Goal: Complete application form

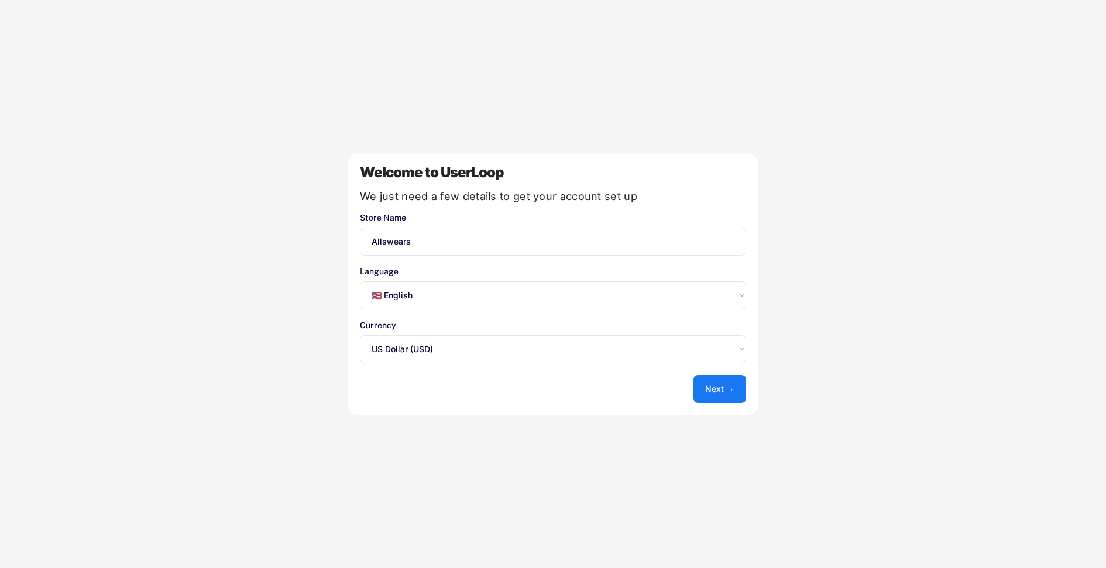
select select ""en""
select select ""1348695171700984260__LOOKUP__1635527639547x175194367885836100""
click at [723, 385] on button "Next →" at bounding box center [720, 389] width 53 height 28
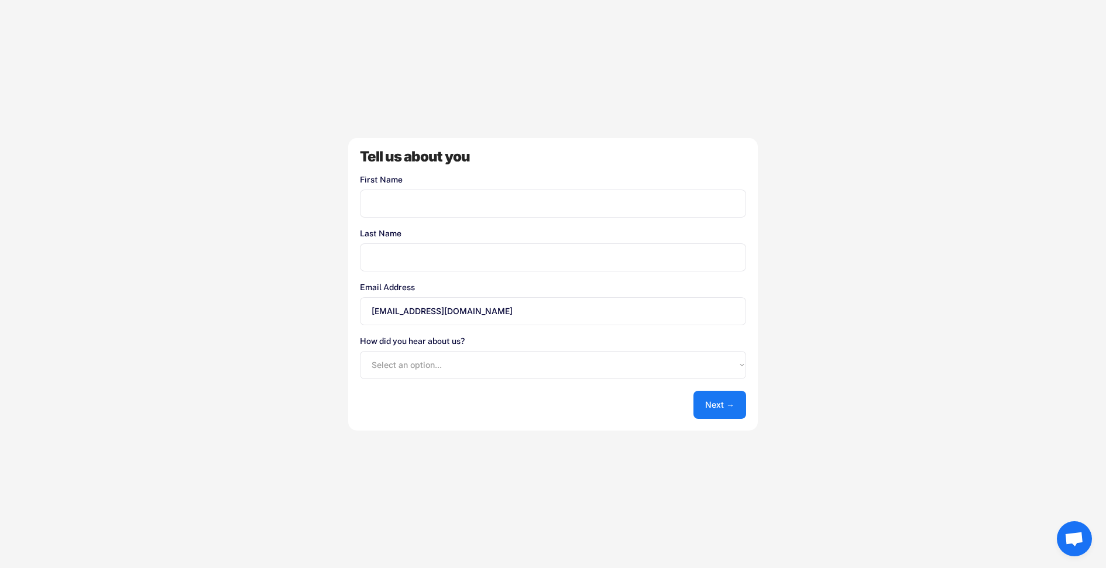
click at [518, 211] on input "input" at bounding box center [553, 204] width 386 height 28
type input "[PERSON_NAME]"
type input "BERTH"
click at [550, 370] on select "Select an option... Shopify App Store Google UserLoop Blog Referred by a friend…" at bounding box center [553, 365] width 386 height 28
select select ""google""
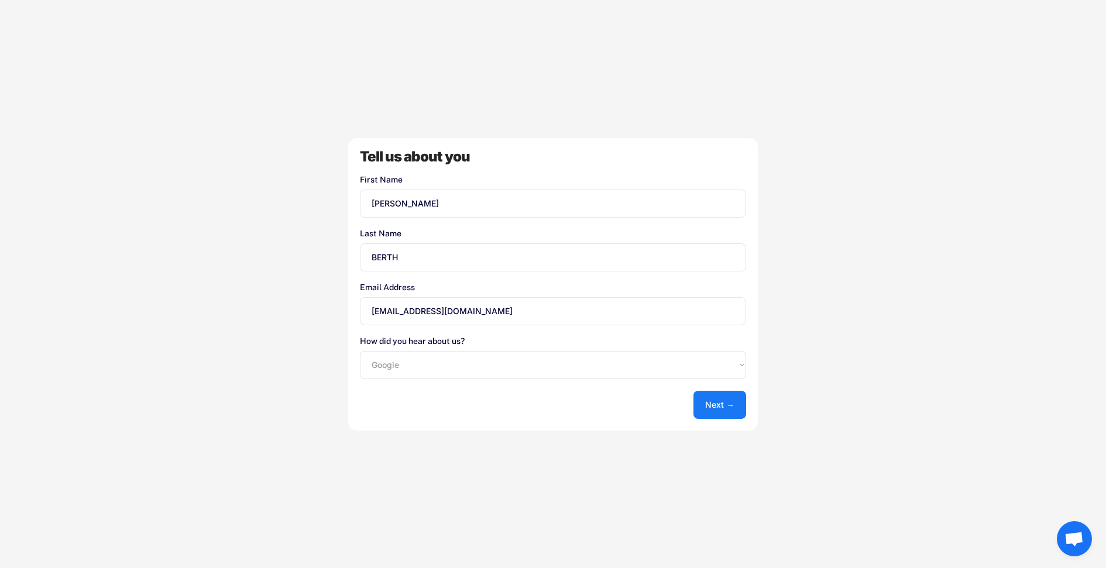
click at [360, 351] on select "Select an option... Shopify App Store Google UserLoop Blog Referred by a friend…" at bounding box center [553, 365] width 386 height 28
click at [725, 411] on button "Next →" at bounding box center [720, 405] width 53 height 28
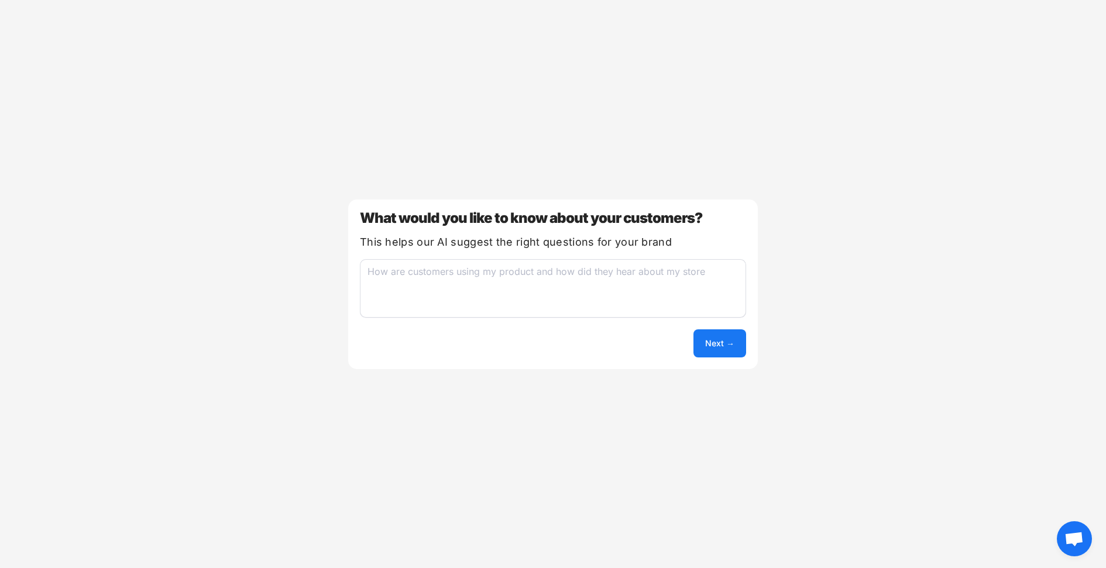
click at [723, 342] on button "Next →" at bounding box center [720, 343] width 53 height 28
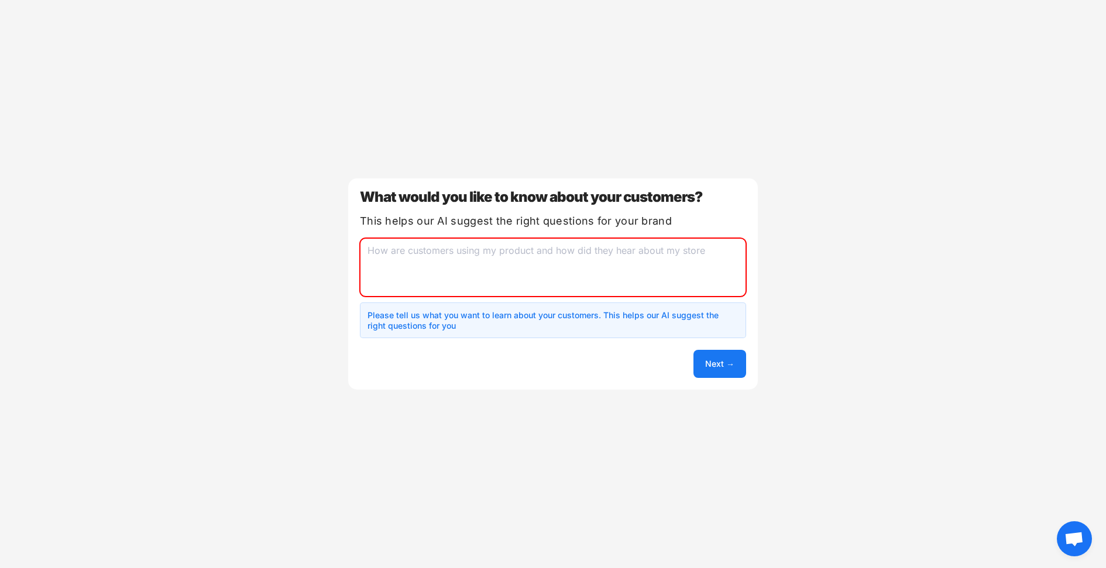
click at [593, 274] on textarea at bounding box center [553, 267] width 386 height 59
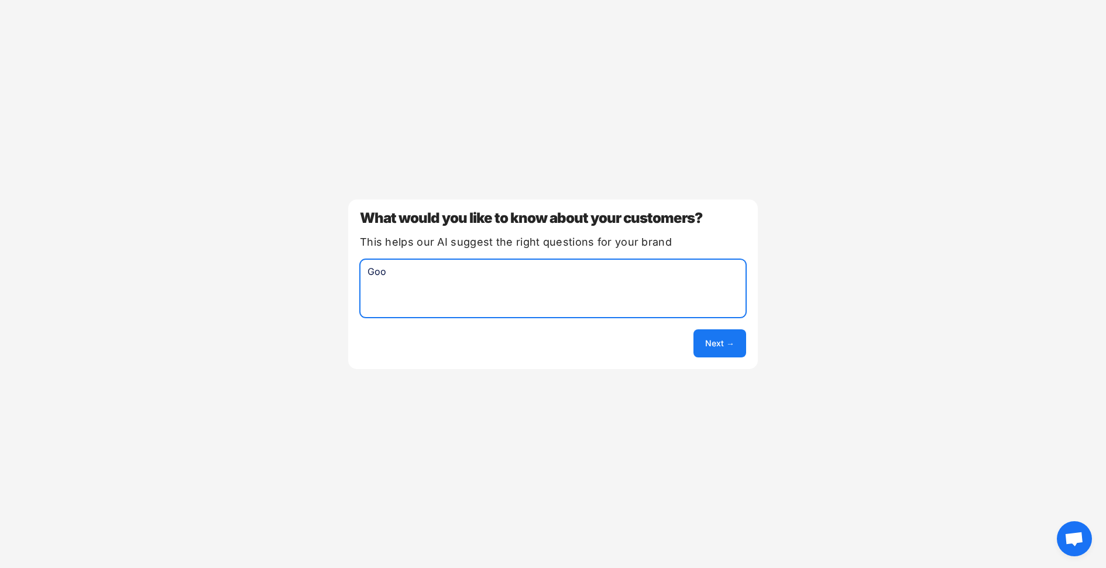
type textarea "Good"
click at [702, 349] on button "Next →" at bounding box center [720, 343] width 53 height 28
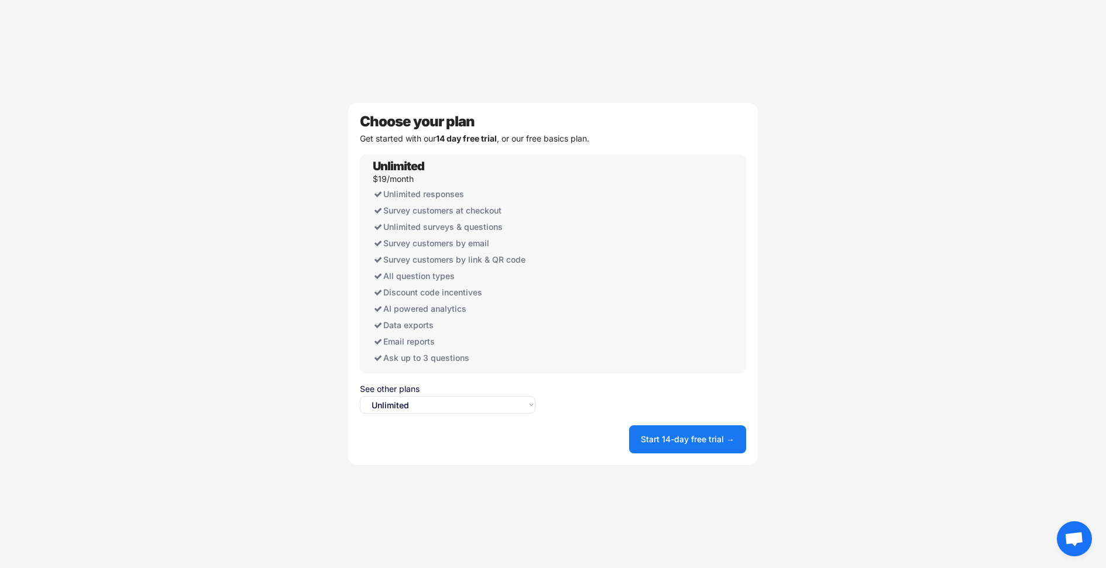
click at [501, 403] on select "Select an option... Unlimited Free" at bounding box center [448, 405] width 176 height 18
select select ""free0""
click at [360, 396] on select "Select an option... Unlimited Free" at bounding box center [448, 405] width 176 height 18
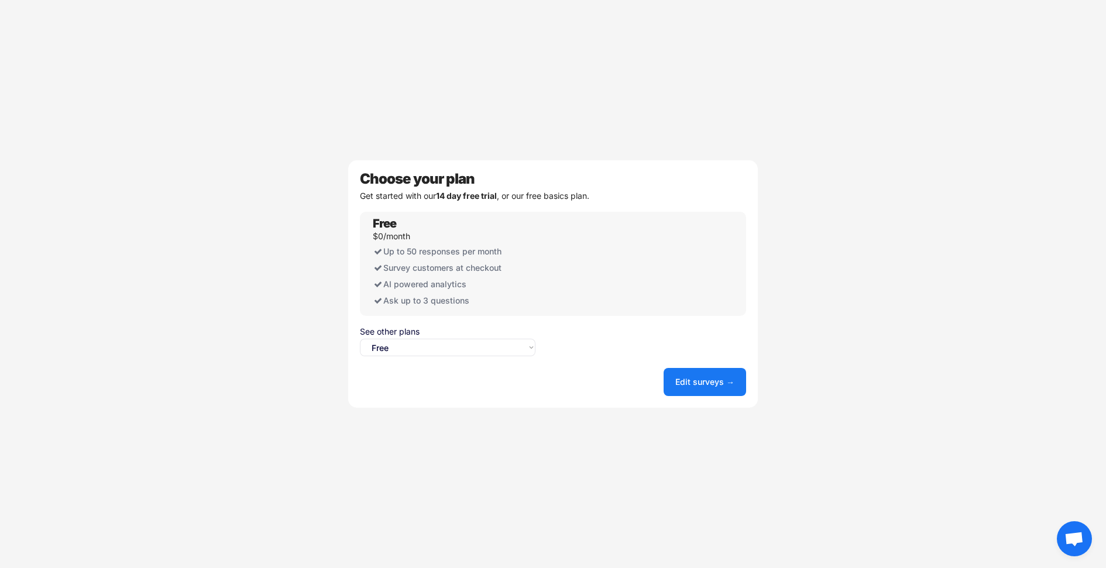
click at [716, 382] on button "Edit surveys →" at bounding box center [705, 382] width 83 height 28
